Goal: Task Accomplishment & Management: Use online tool/utility

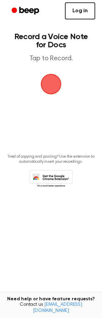
click at [76, 12] on link "Log in" at bounding box center [80, 10] width 30 height 17
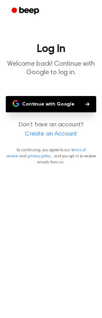
click at [49, 103] on button "Continue with Google" at bounding box center [51, 104] width 91 height 16
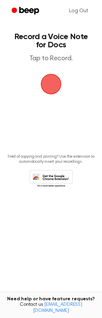
click at [47, 89] on span "button" at bounding box center [51, 84] width 34 height 34
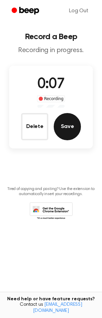
click at [62, 123] on button "Save" at bounding box center [67, 126] width 27 height 27
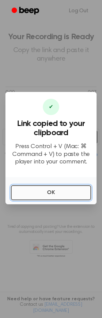
click at [47, 193] on button "OK" at bounding box center [51, 192] width 80 height 15
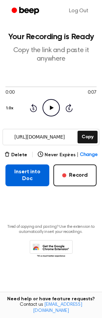
click at [24, 173] on button "Insert into Doc" at bounding box center [27, 175] width 44 height 22
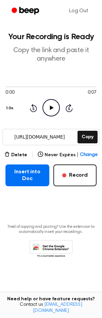
click at [25, 11] on icon "Beep" at bounding box center [29, 10] width 20 height 7
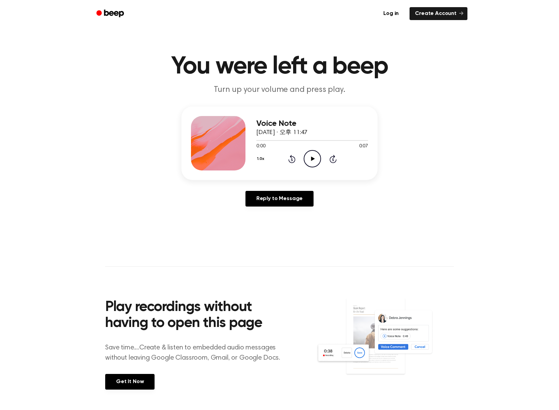
click at [313, 155] on icon "Play Audio" at bounding box center [312, 158] width 17 height 17
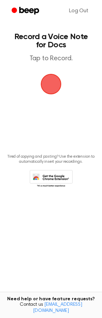
click at [49, 87] on span "button" at bounding box center [51, 84] width 22 height 22
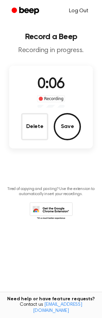
click at [82, 10] on link "Log Out" at bounding box center [78, 11] width 33 height 16
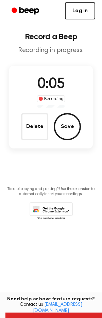
click at [65, 173] on main "Record a Beep Recording in progress. 0:05 Recording Delete Save Tired of copyin…" at bounding box center [51, 148] width 102 height 296
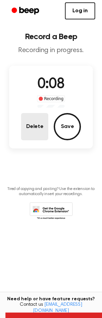
click at [35, 127] on button "Delete" at bounding box center [34, 126] width 27 height 27
